Goal: Navigation & Orientation: Find specific page/section

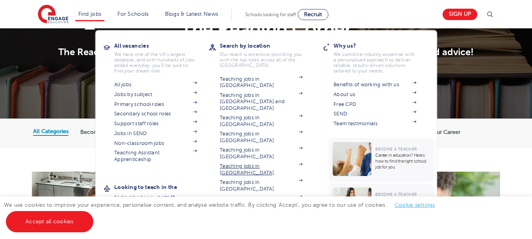
scroll to position [79, 0]
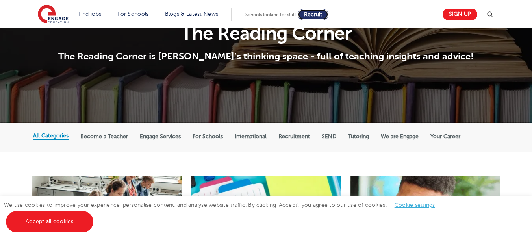
click at [313, 17] on span "Recruit" at bounding box center [313, 14] width 18 height 6
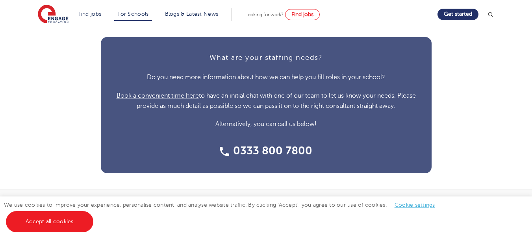
scroll to position [1967, 0]
